Goal: Task Accomplishment & Management: Complete application form

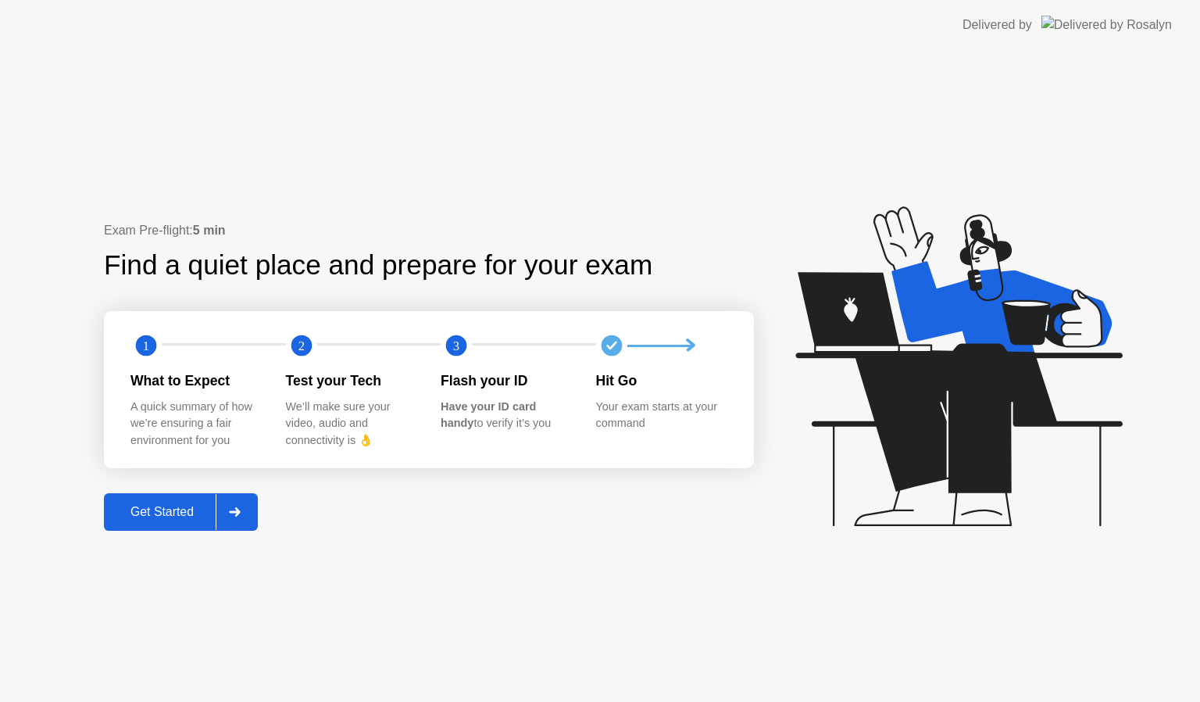
click at [133, 505] on div "Get Started" at bounding box center [162, 512] width 107 height 14
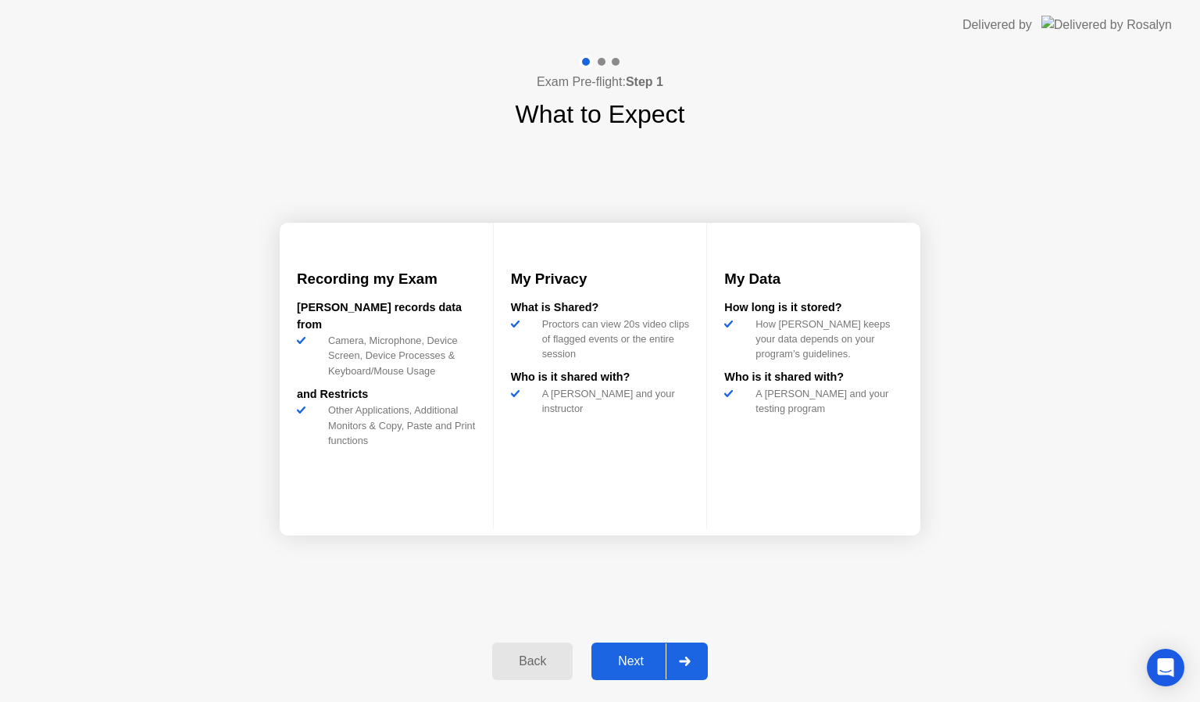
click at [617, 660] on div "Next" at bounding box center [631, 661] width 70 height 14
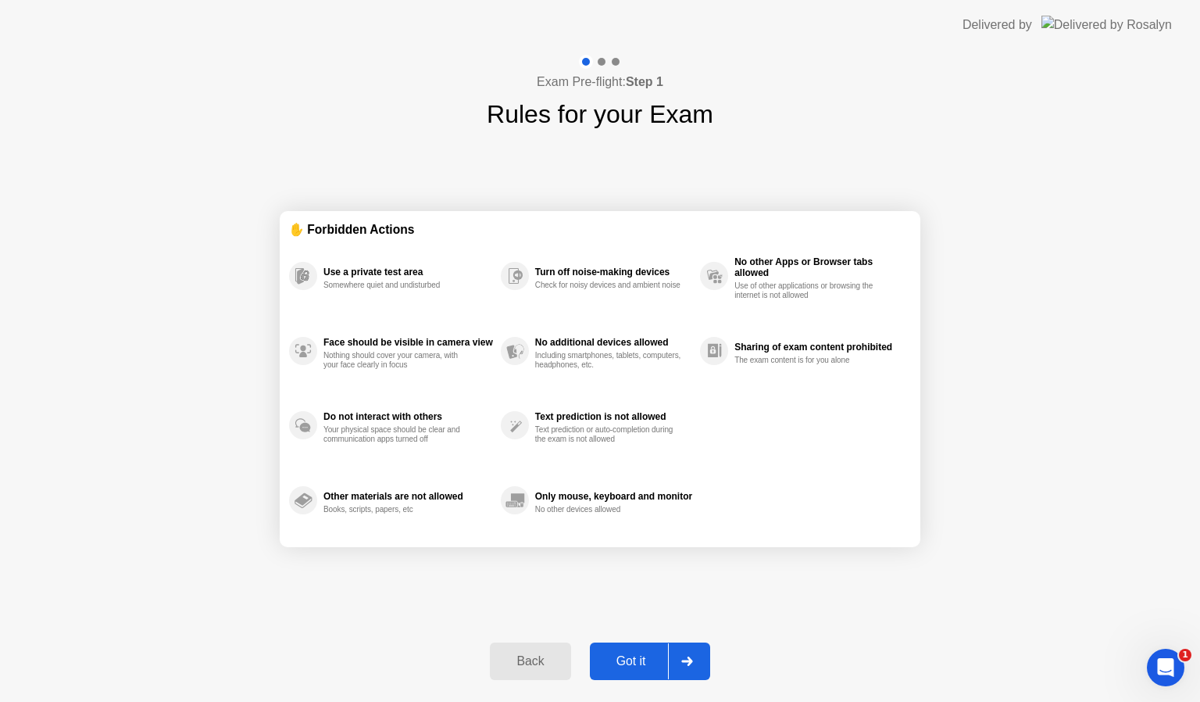
click at [634, 658] on div "Got it" at bounding box center [631, 661] width 73 height 14
select select "**********"
select select "*******"
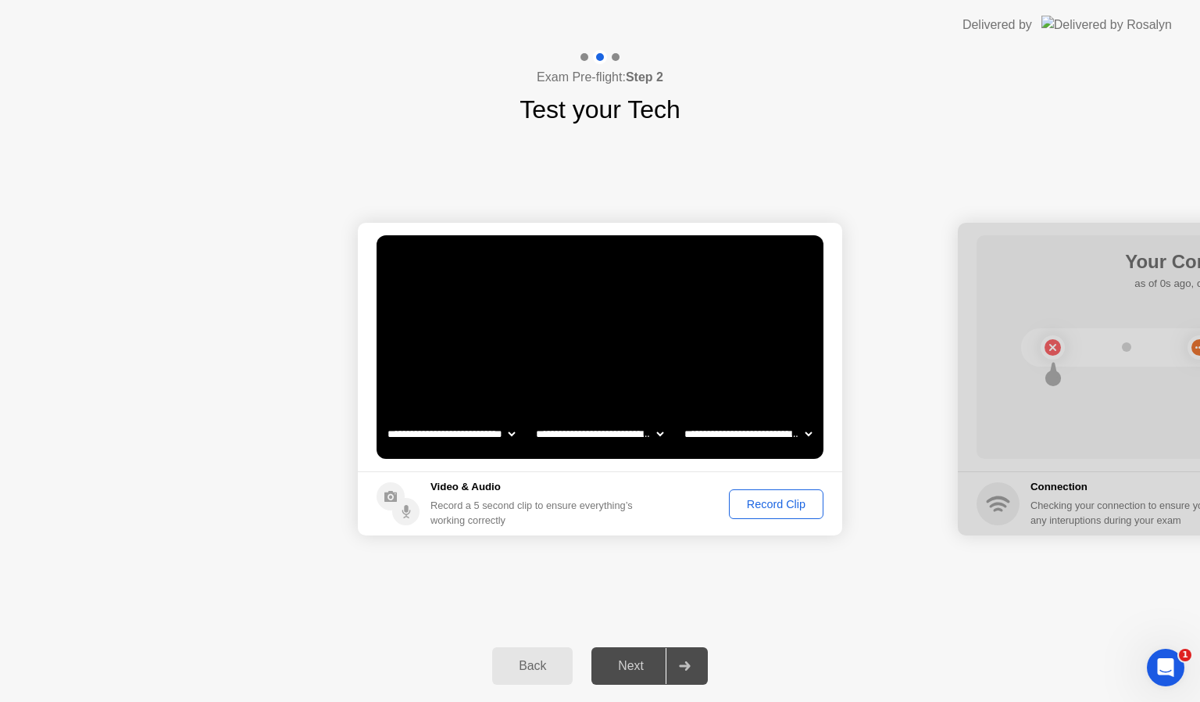
click at [759, 501] on div "Record Clip" at bounding box center [777, 504] width 84 height 13
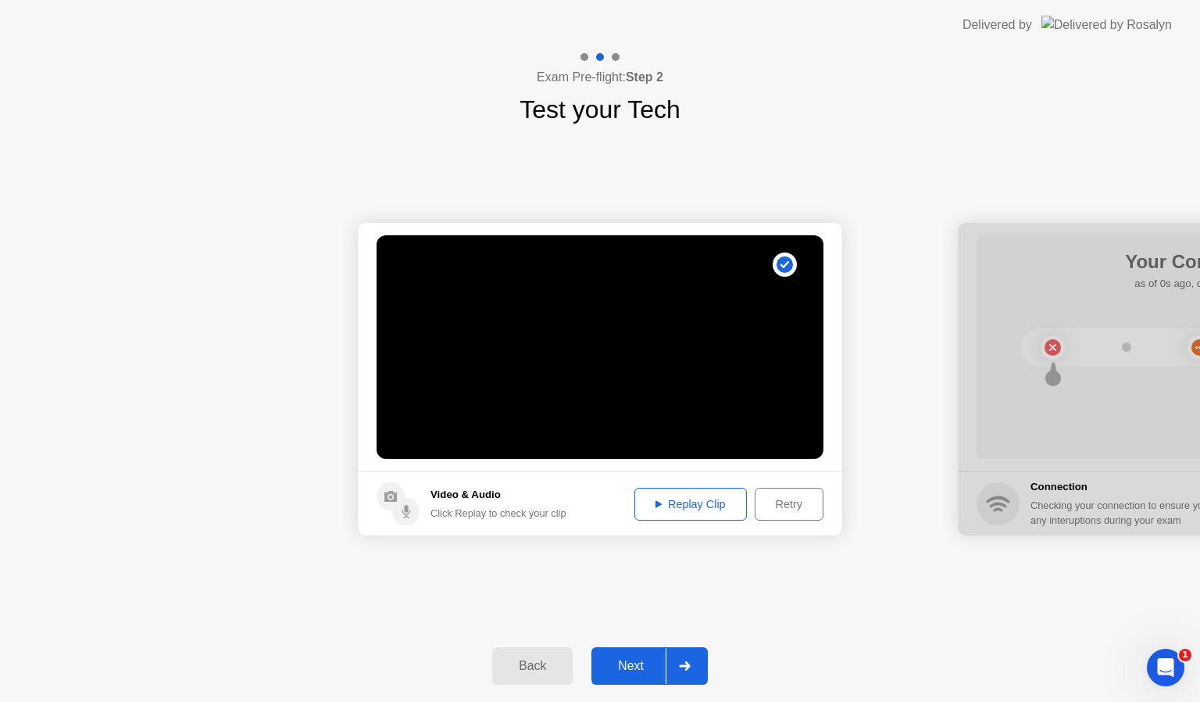
click at [635, 660] on div "Next" at bounding box center [631, 666] width 70 height 14
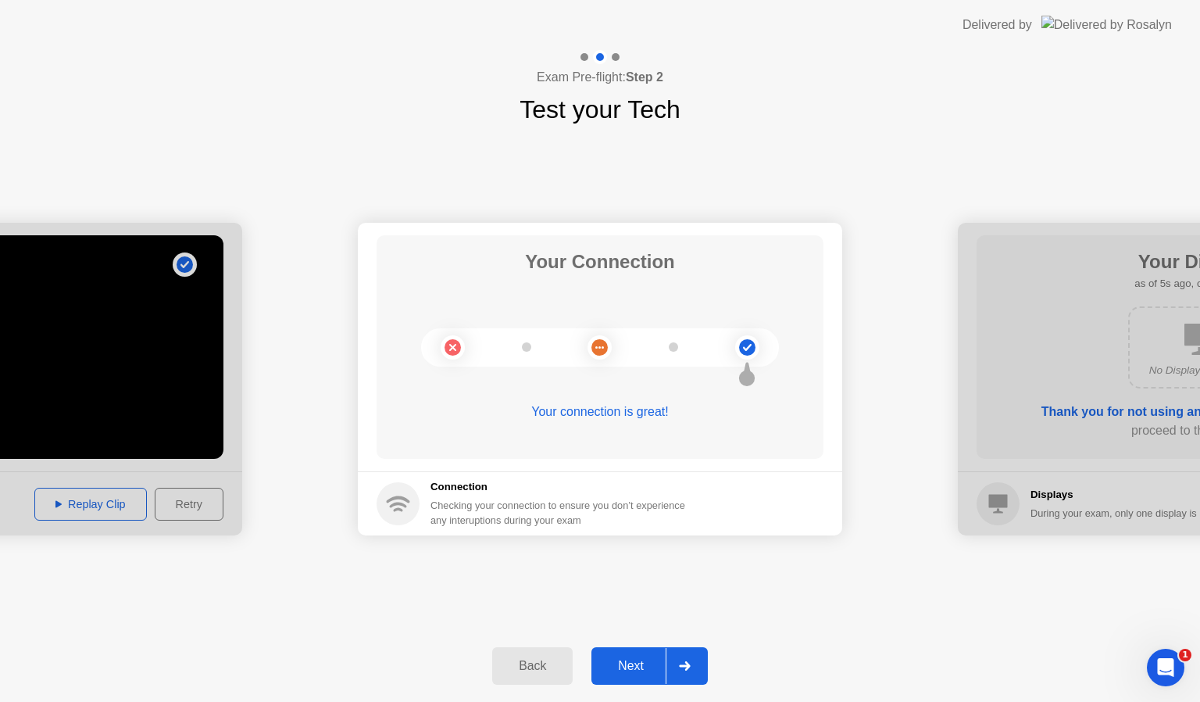
click at [637, 666] on div "Next" at bounding box center [631, 666] width 70 height 14
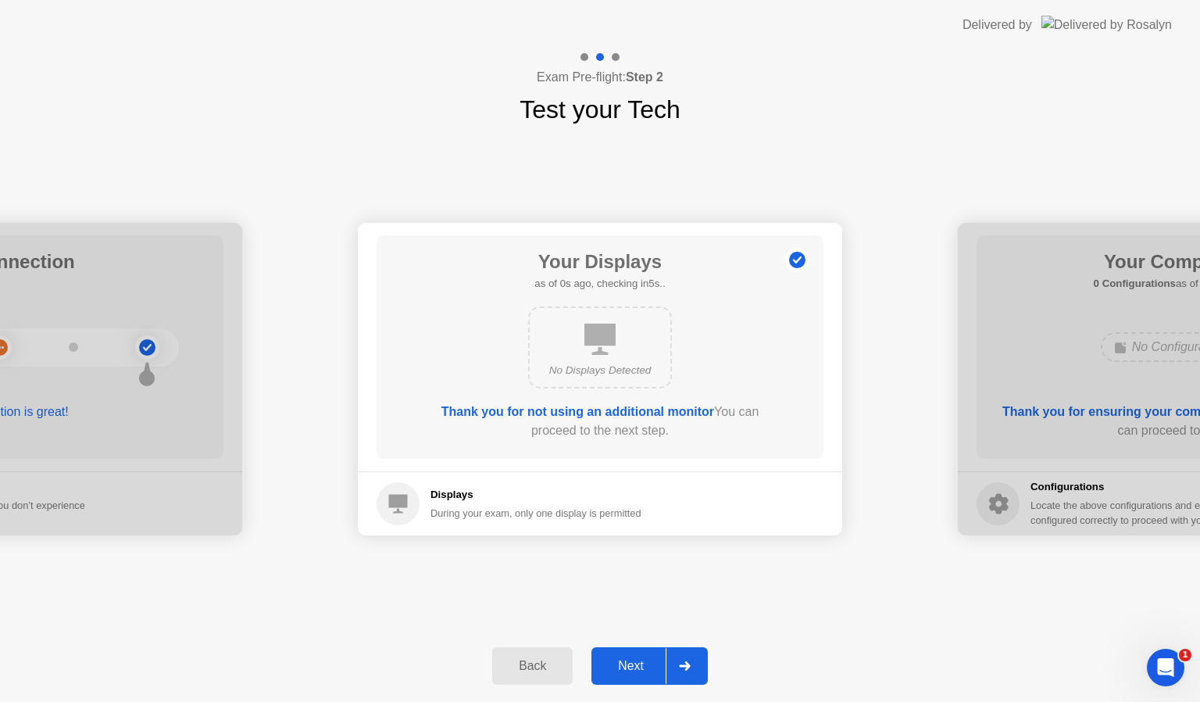
click at [637, 665] on div "Next" at bounding box center [631, 666] width 70 height 14
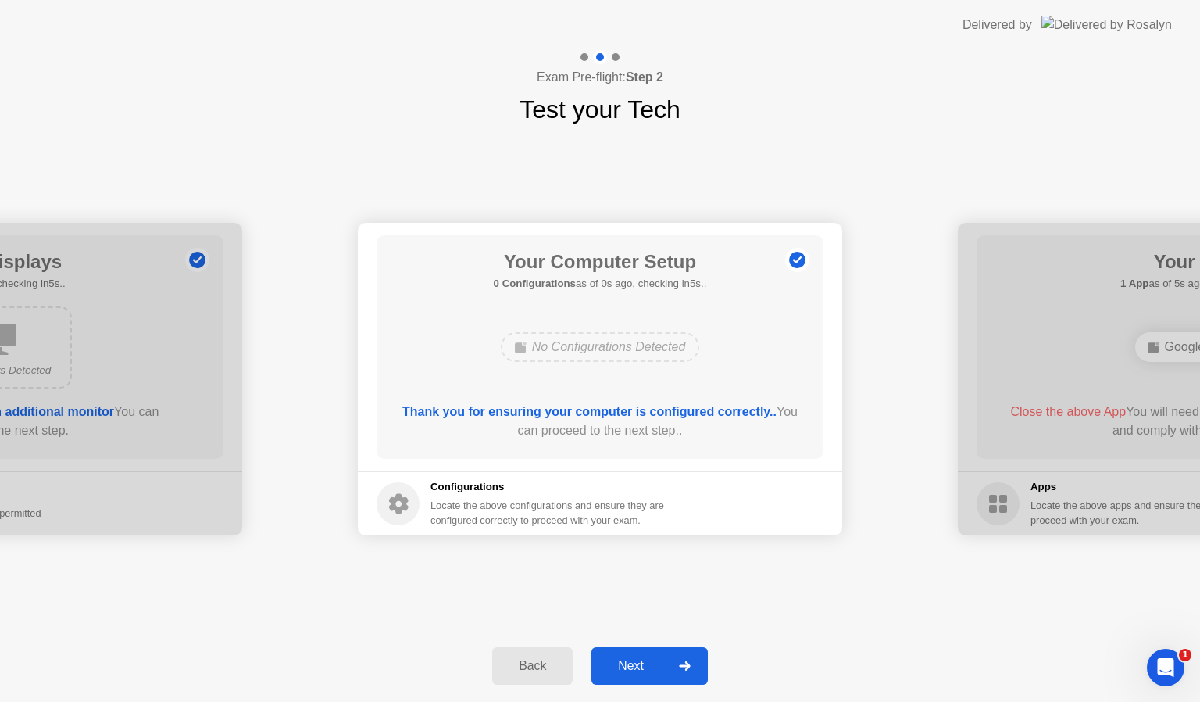
click at [637, 665] on div "Next" at bounding box center [631, 666] width 70 height 14
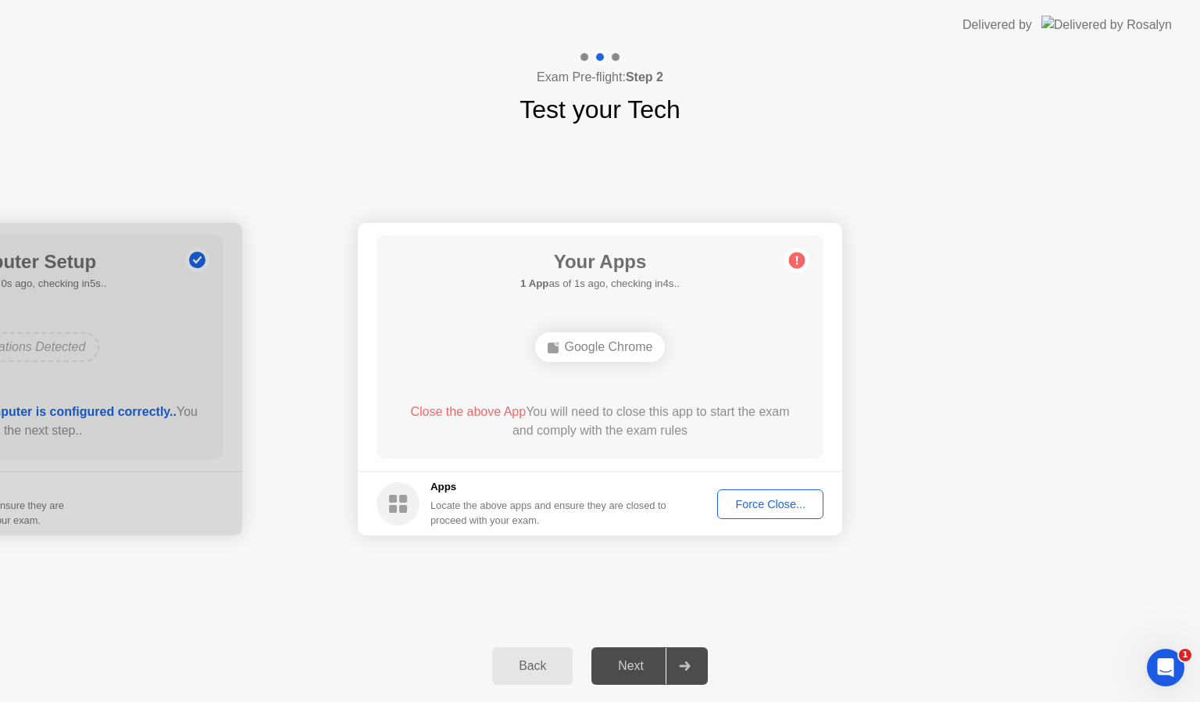
click at [758, 498] on div "Force Close..." at bounding box center [770, 504] width 95 height 13
click at [777, 513] on button "Force Close..." at bounding box center [770, 504] width 106 height 30
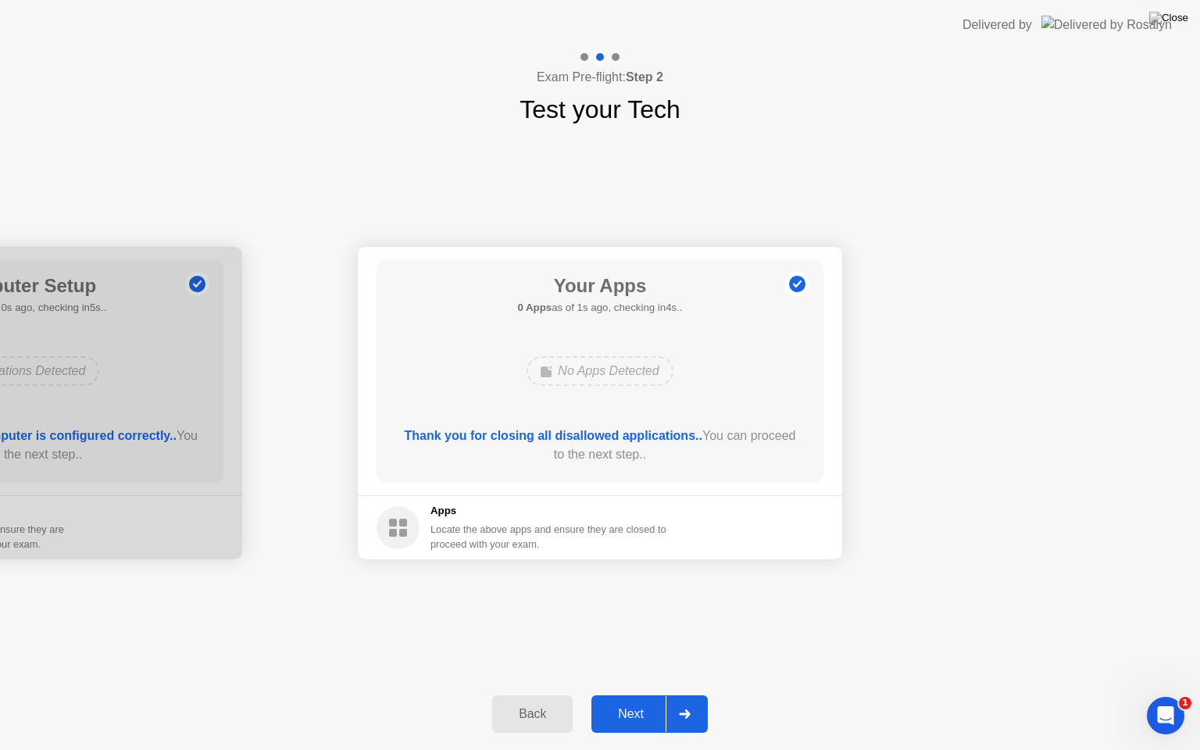
click at [638, 701] on div "Next" at bounding box center [631, 714] width 70 height 14
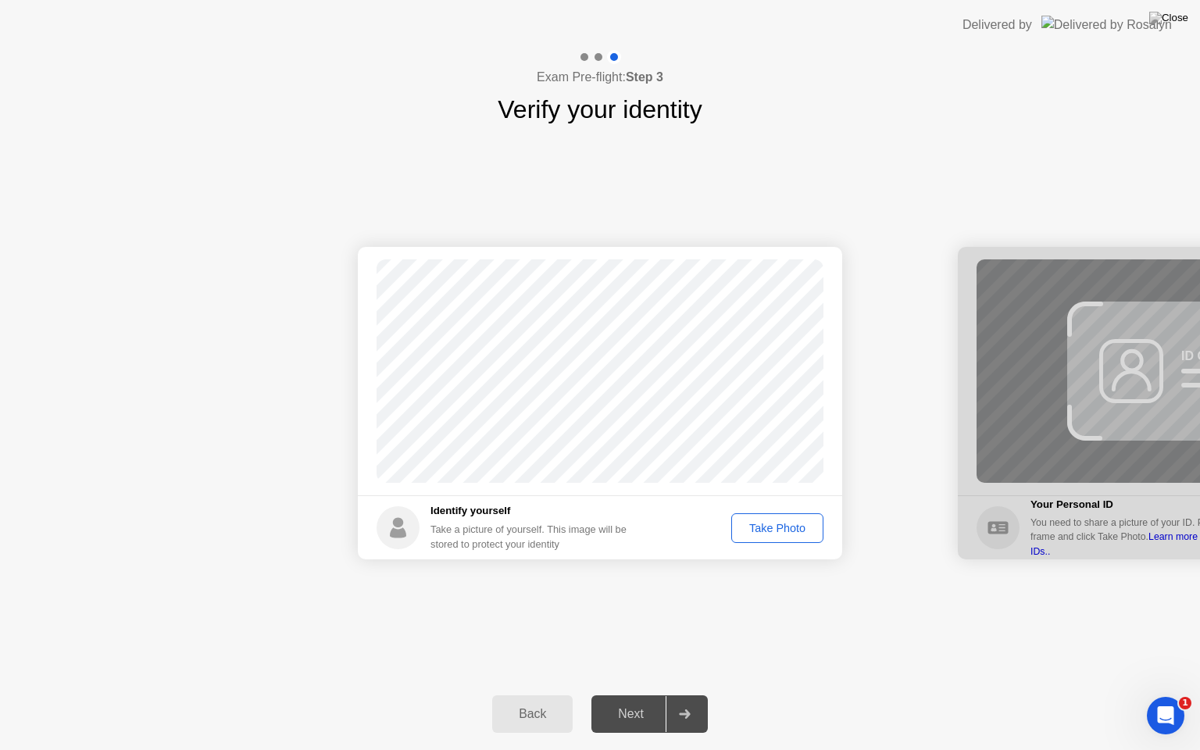
click at [762, 531] on div "Take Photo" at bounding box center [777, 528] width 81 height 13
click at [627, 701] on div "Next" at bounding box center [631, 714] width 70 height 14
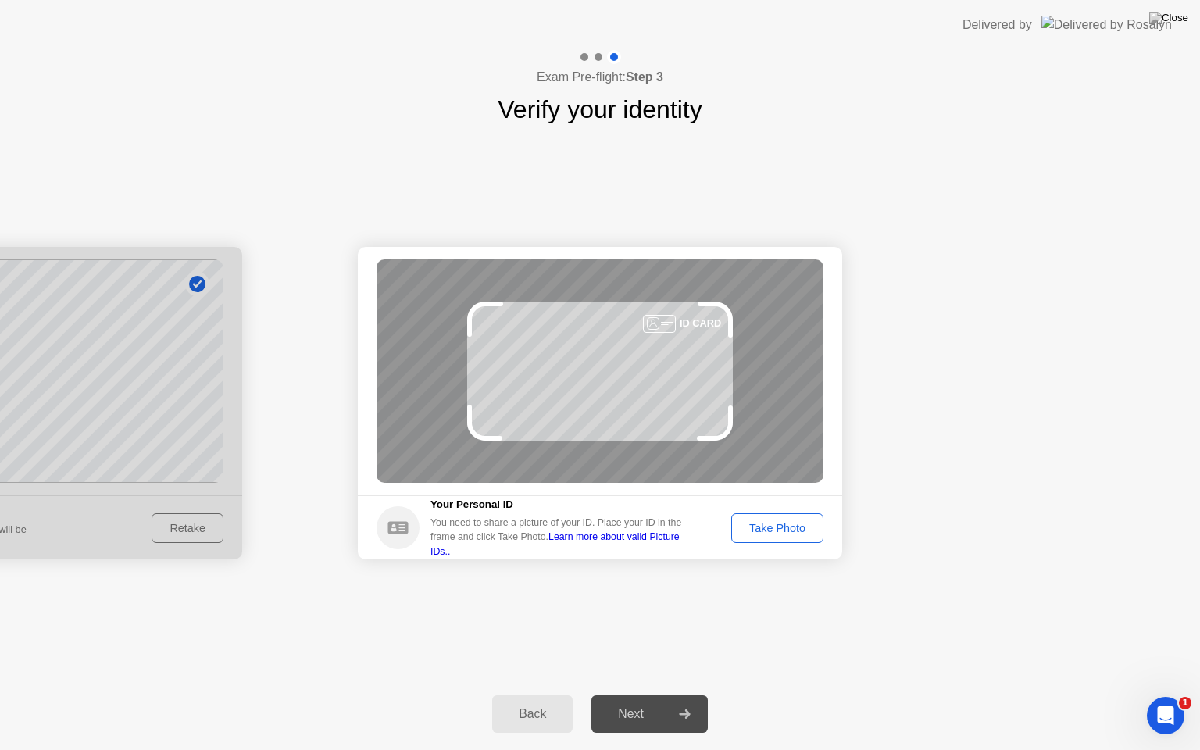
click at [763, 522] on div "Take Photo" at bounding box center [777, 528] width 81 height 13
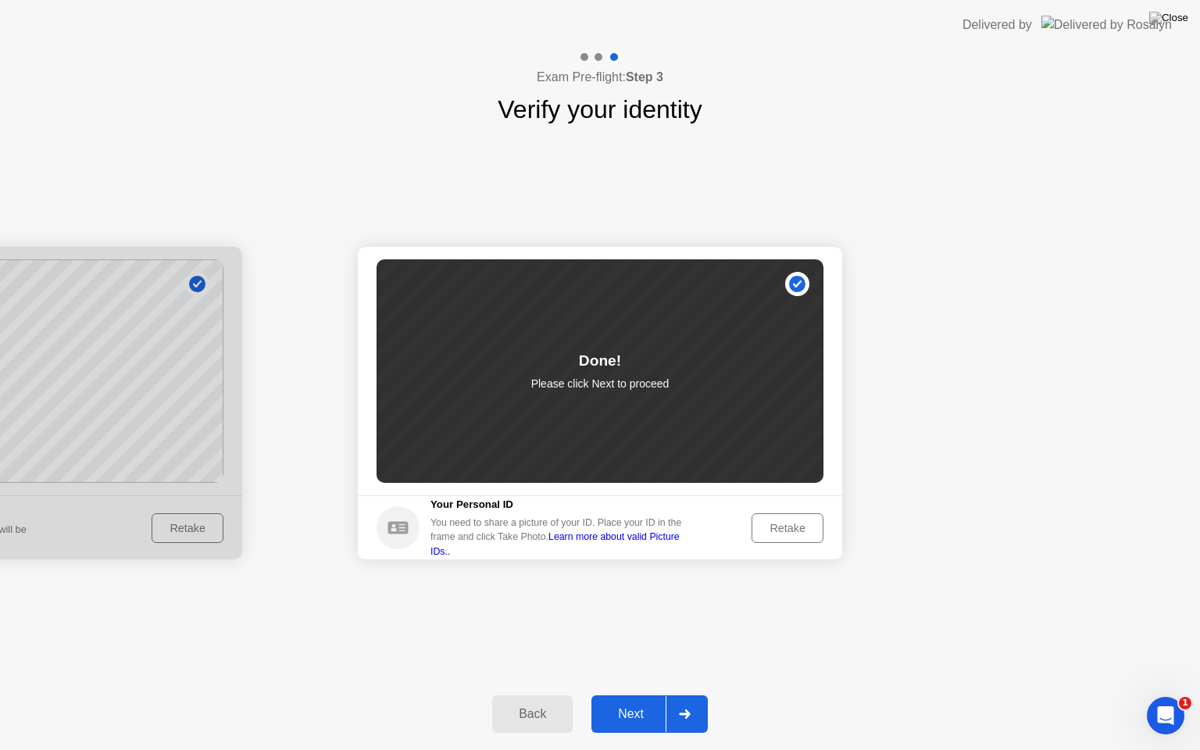
click at [653, 699] on button "Next" at bounding box center [650, 714] width 116 height 38
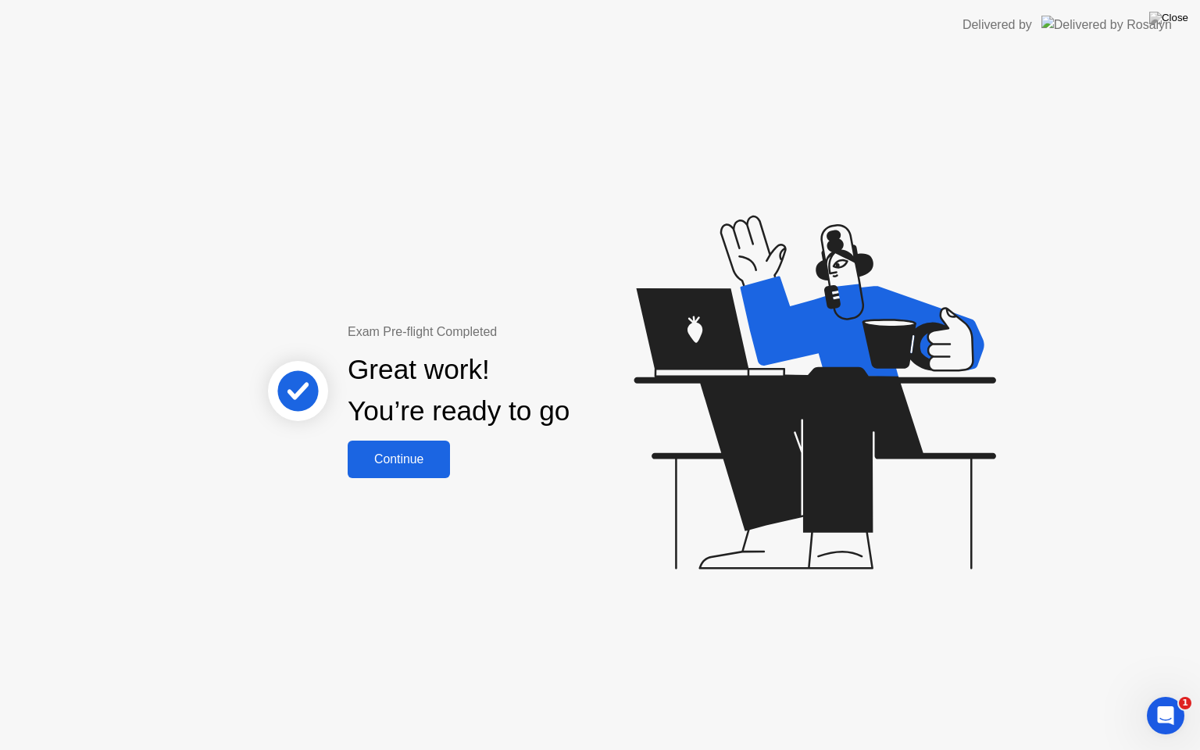
click at [413, 460] on div "Continue" at bounding box center [398, 459] width 93 height 14
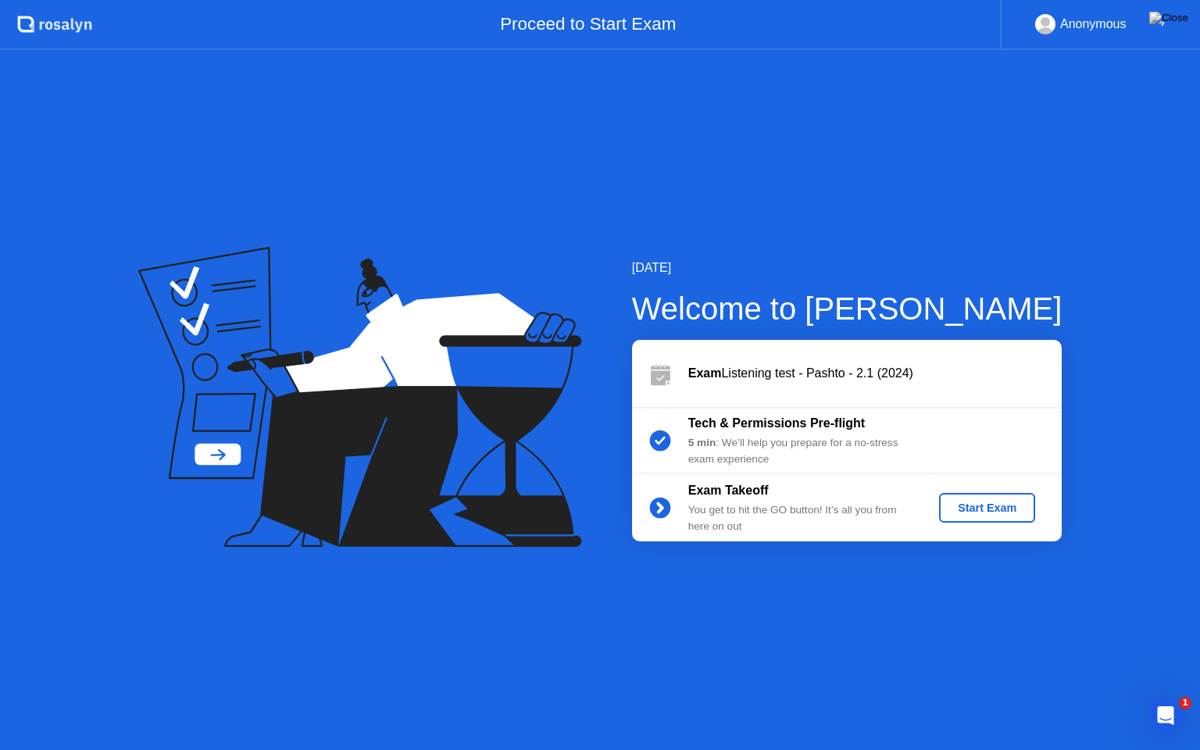
click at [980, 506] on div "Start Exam" at bounding box center [988, 508] width 84 height 13
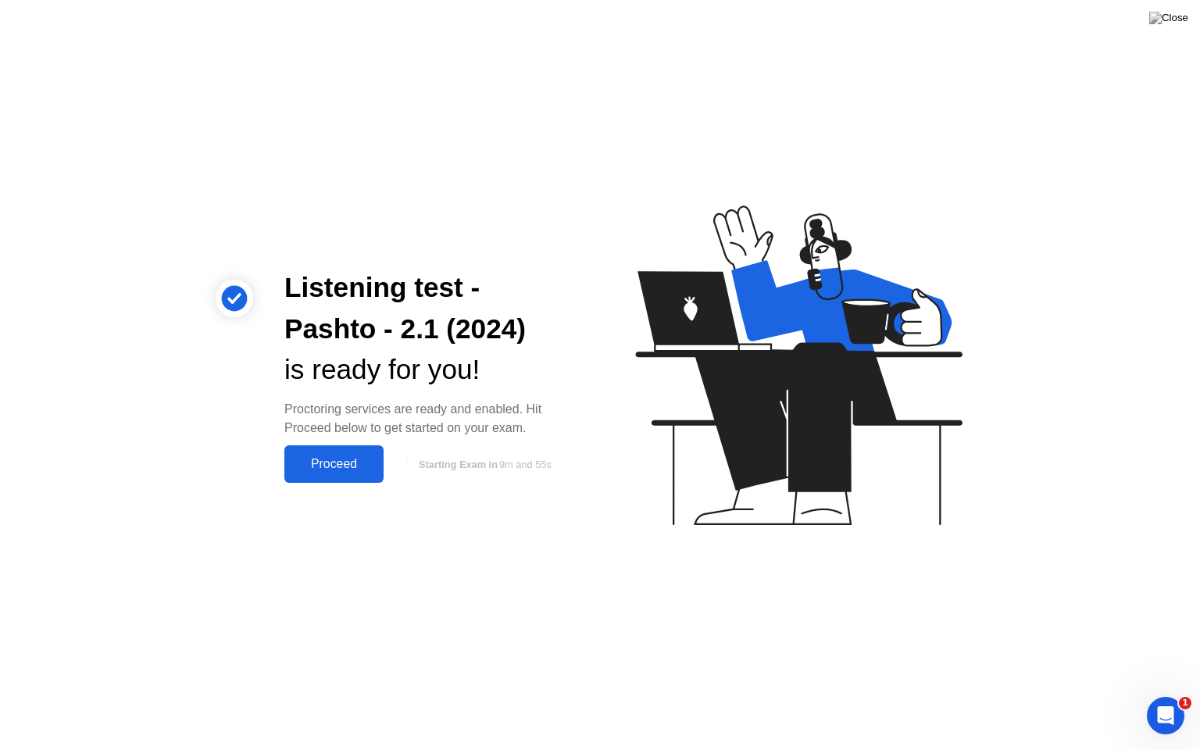
click at [367, 457] on div "Proceed" at bounding box center [334, 464] width 90 height 14
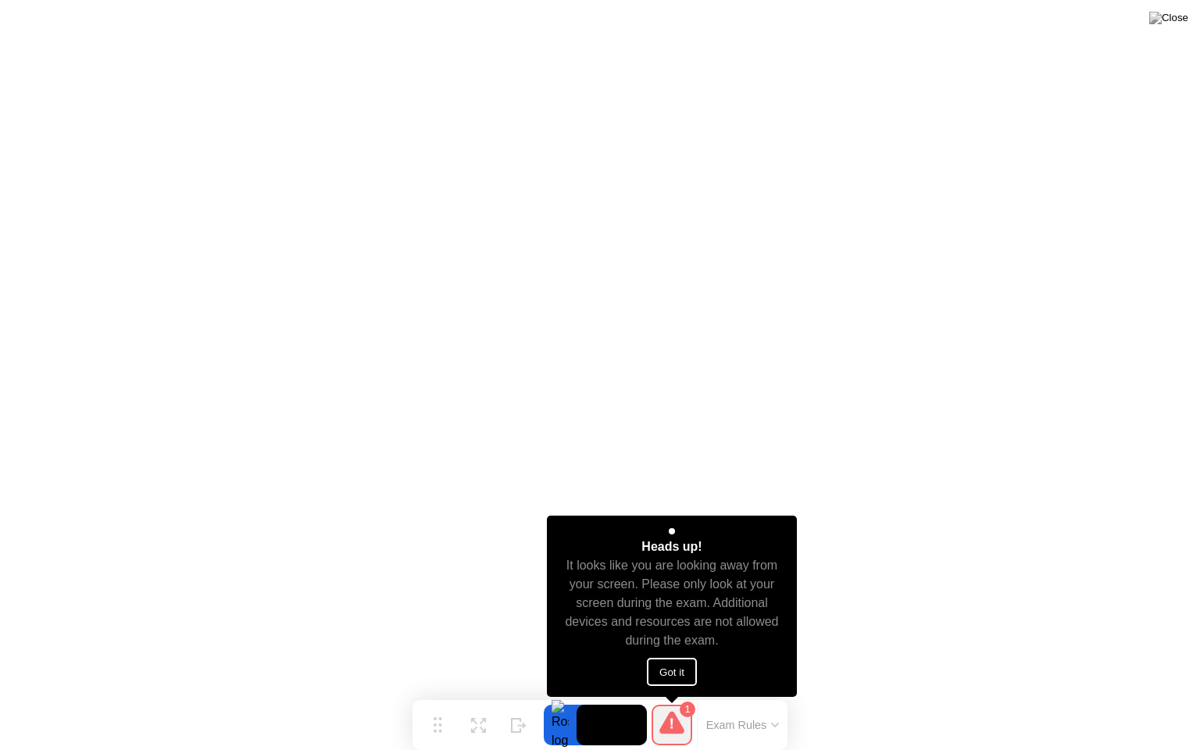
click at [660, 678] on button "Got it" at bounding box center [672, 672] width 50 height 28
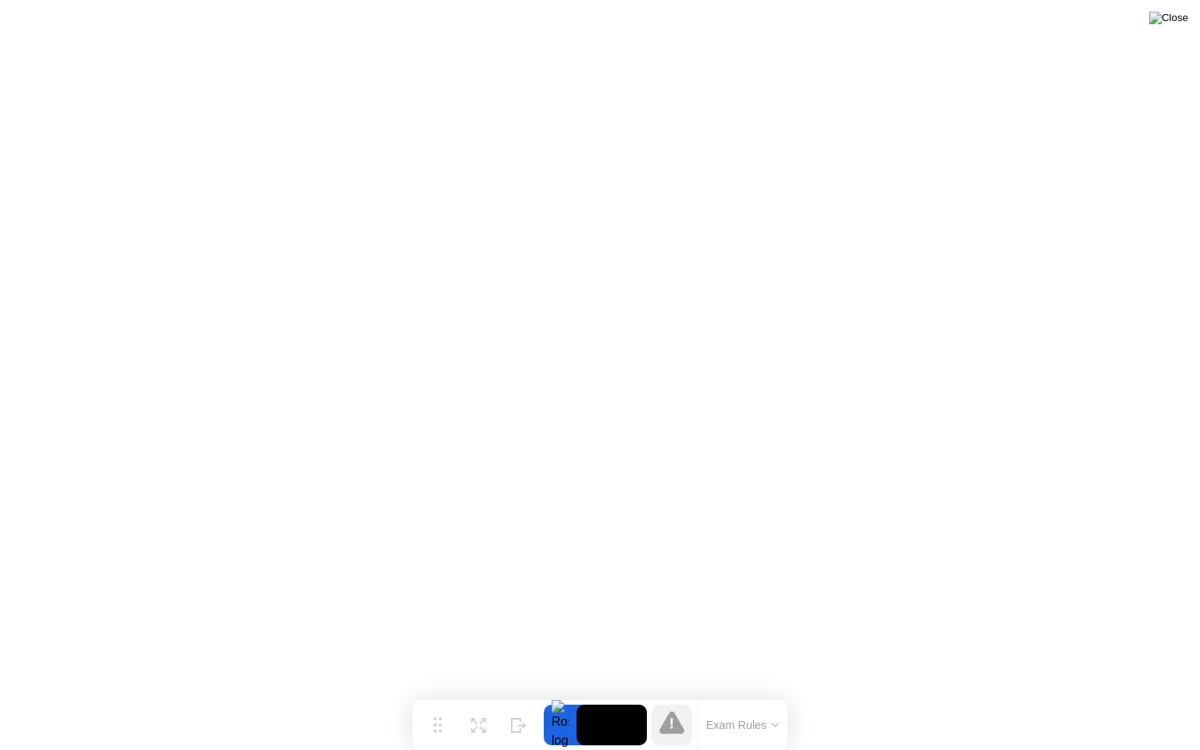
click at [1174, 24] on img at bounding box center [1168, 18] width 39 height 13
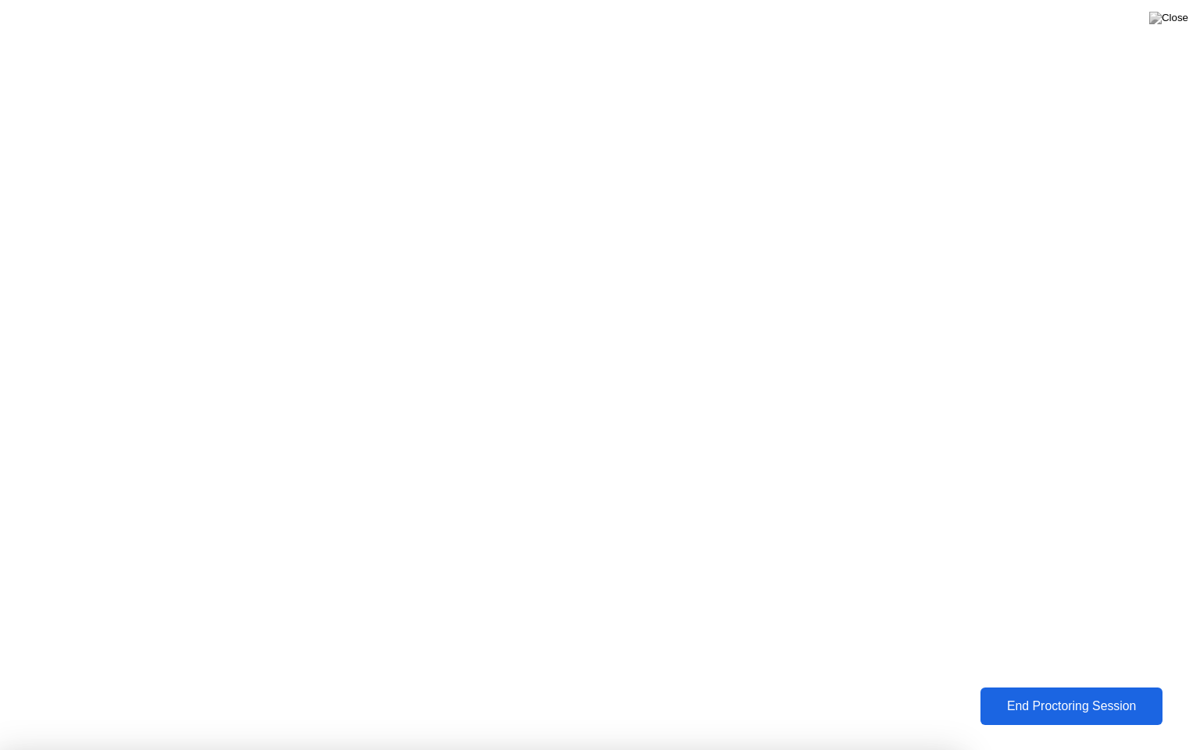
click at [1020, 701] on div "End Proctoring Session" at bounding box center [1071, 706] width 173 height 14
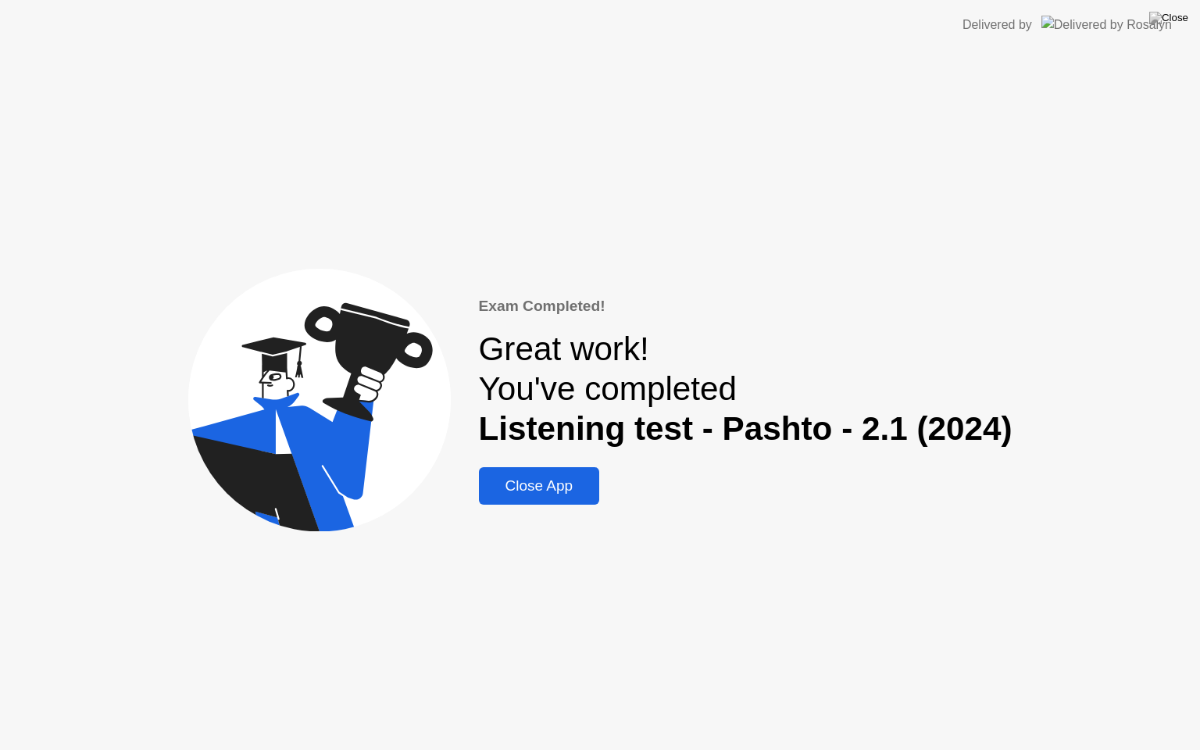
click at [540, 491] on div "Close App" at bounding box center [540, 485] width 112 height 17
